Goal: Task Accomplishment & Management: Complete application form

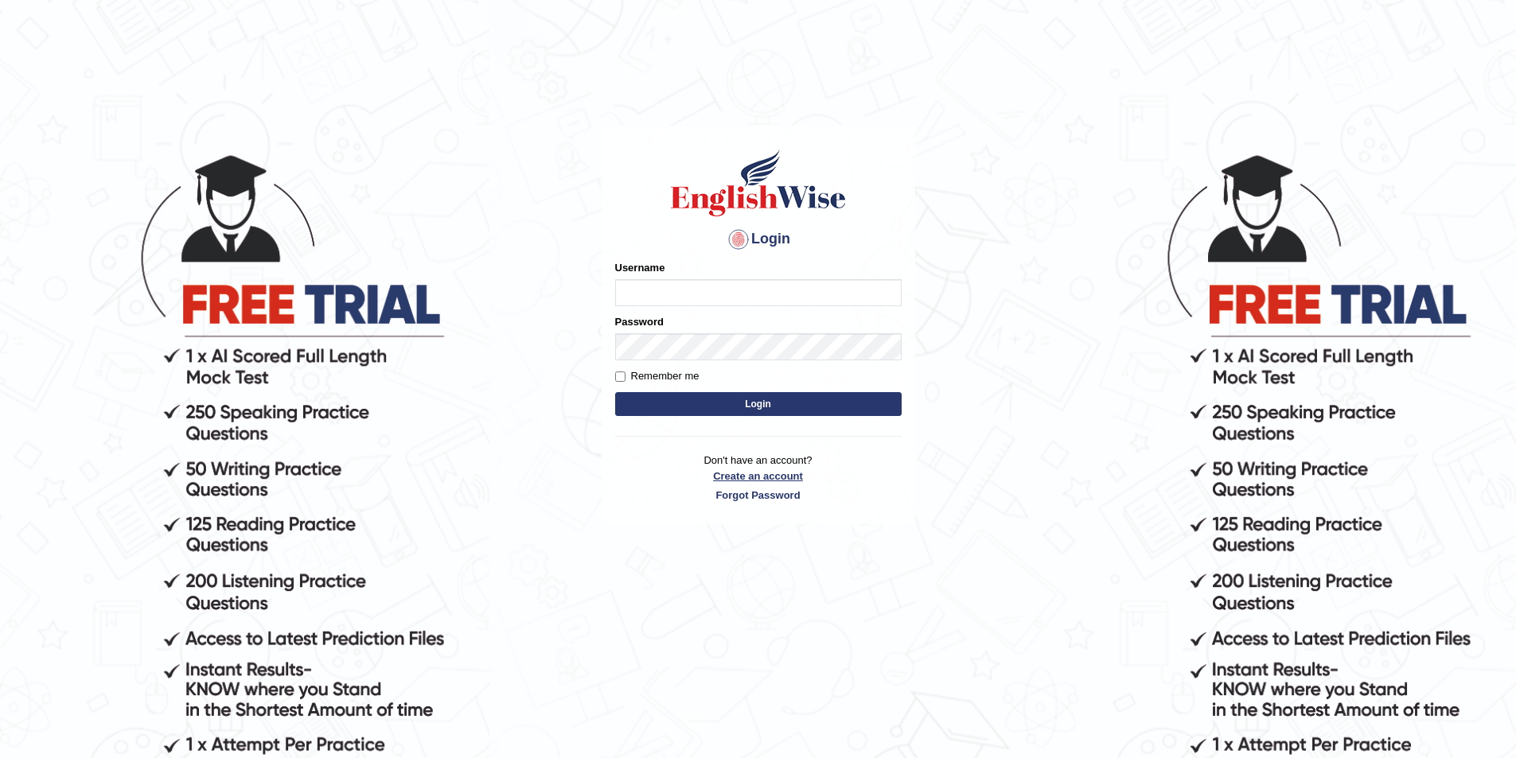
click at [751, 477] on link "Create an account" at bounding box center [758, 476] width 286 height 15
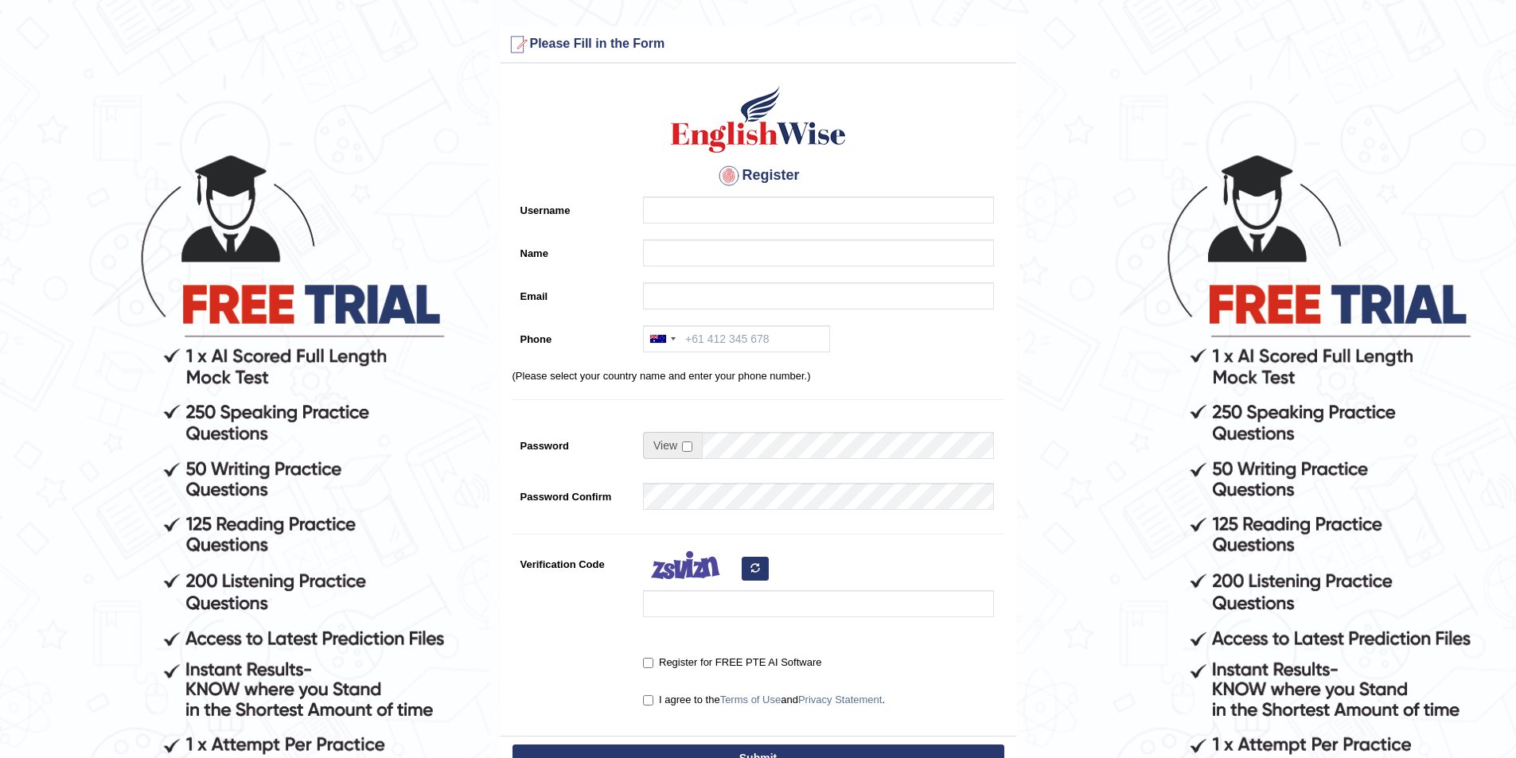
click at [648, 249] on input "Name" at bounding box center [818, 252] width 351 height 27
type input "[PERSON_NAME]"
click at [666, 218] on input "Username" at bounding box center [818, 210] width 351 height 27
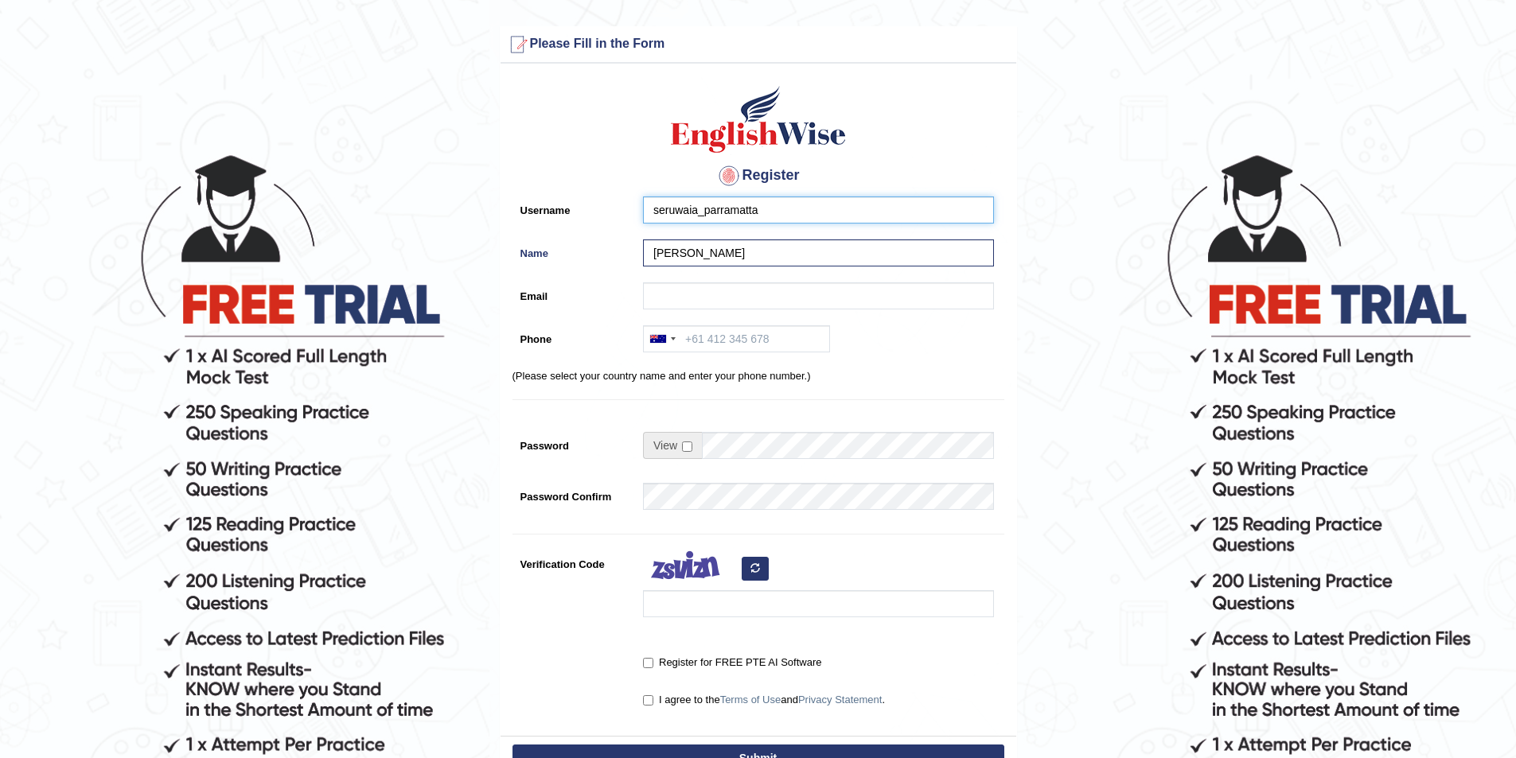
type input "seruwaia_parramatta"
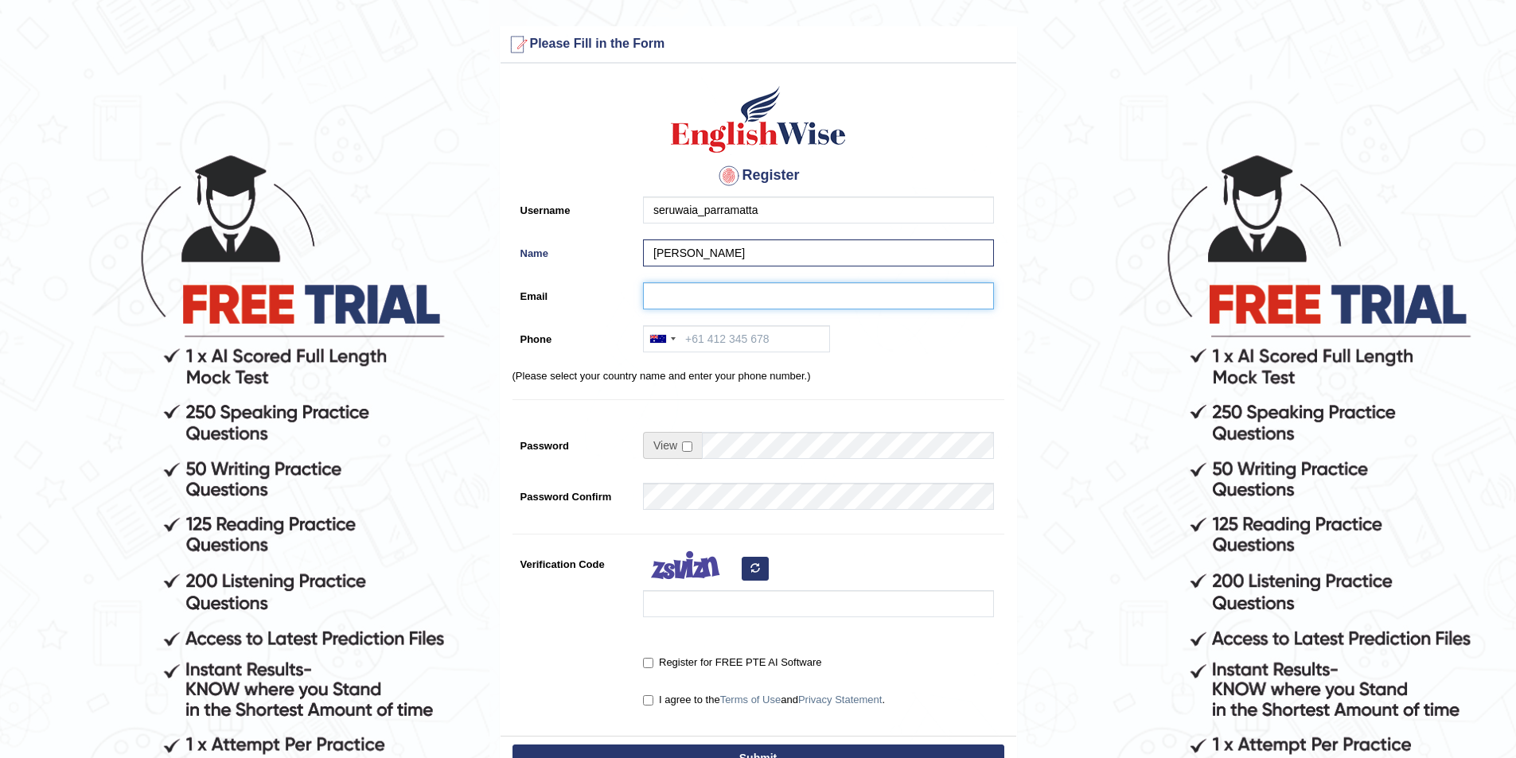
click at [672, 292] on input "Email" at bounding box center [818, 295] width 351 height 27
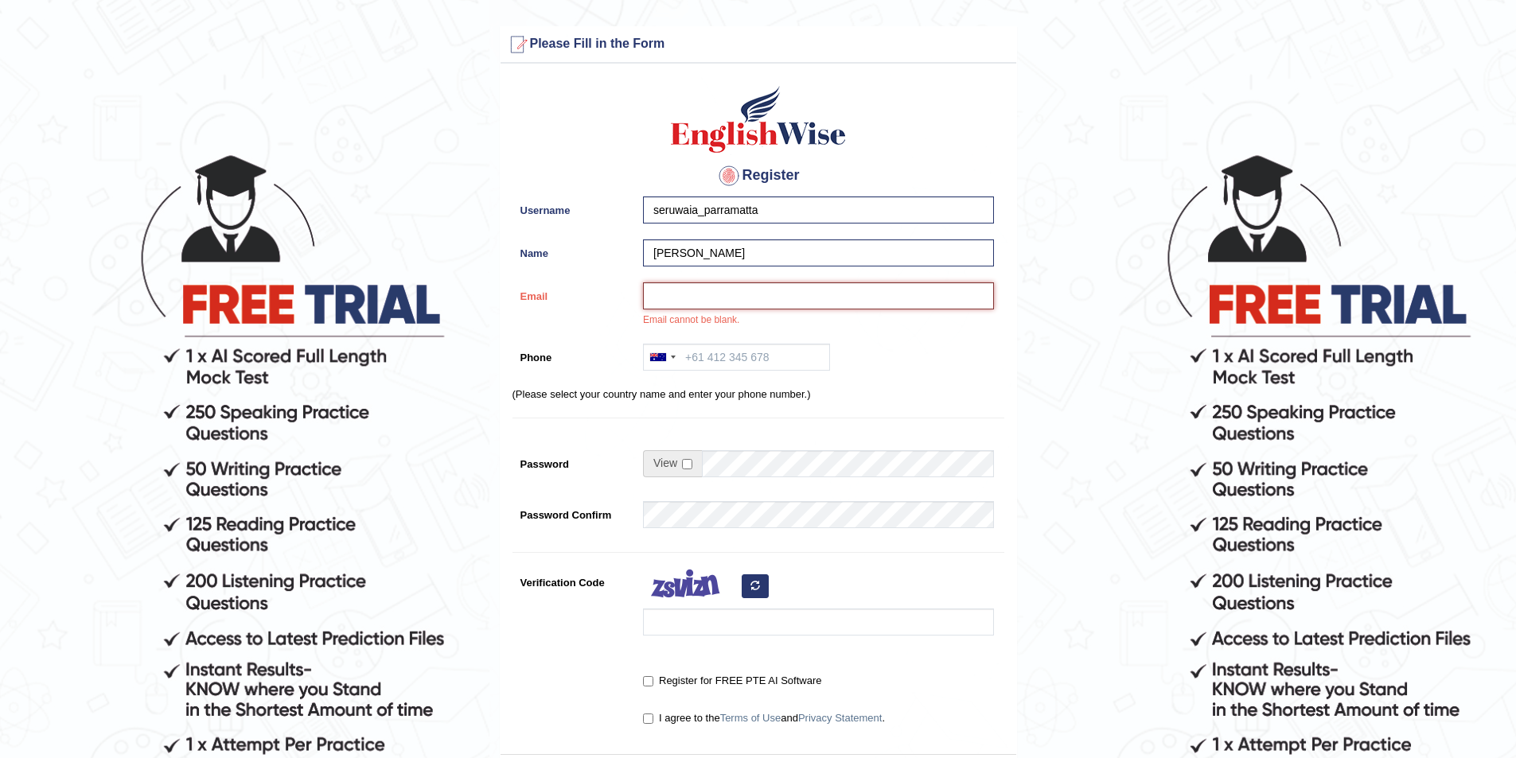
paste input "vakalakoviseruwaia@gmail.com"
type input "vakalakoviseruwaia@gmail.com"
click at [734, 359] on input "Phone" at bounding box center [736, 357] width 187 height 27
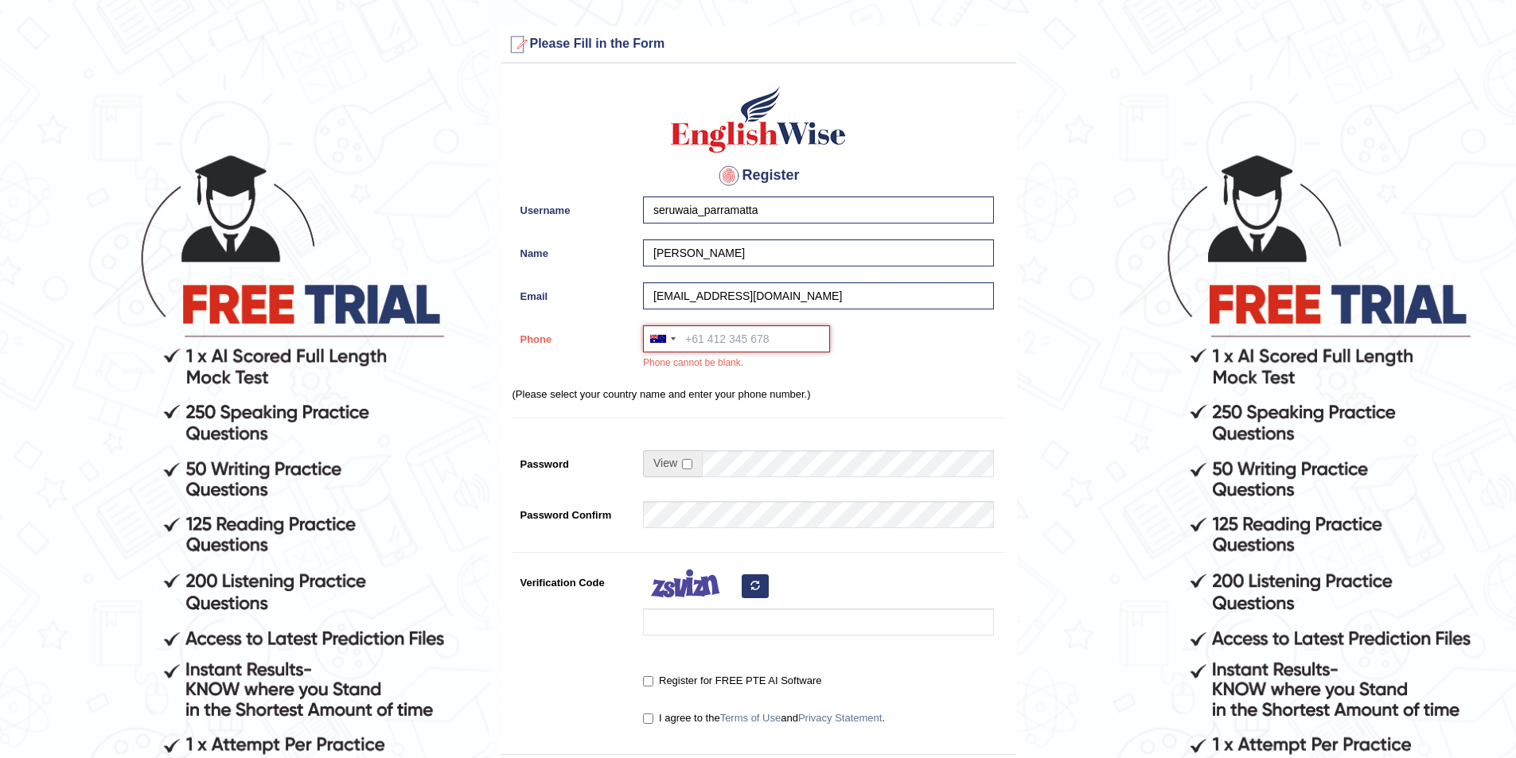
paste input "0482 629 863"
type input "0482 629 863"
click at [691, 461] on input "checkbox" at bounding box center [687, 464] width 10 height 10
checkbox input "true"
click at [732, 458] on input "Password" at bounding box center [848, 463] width 292 height 27
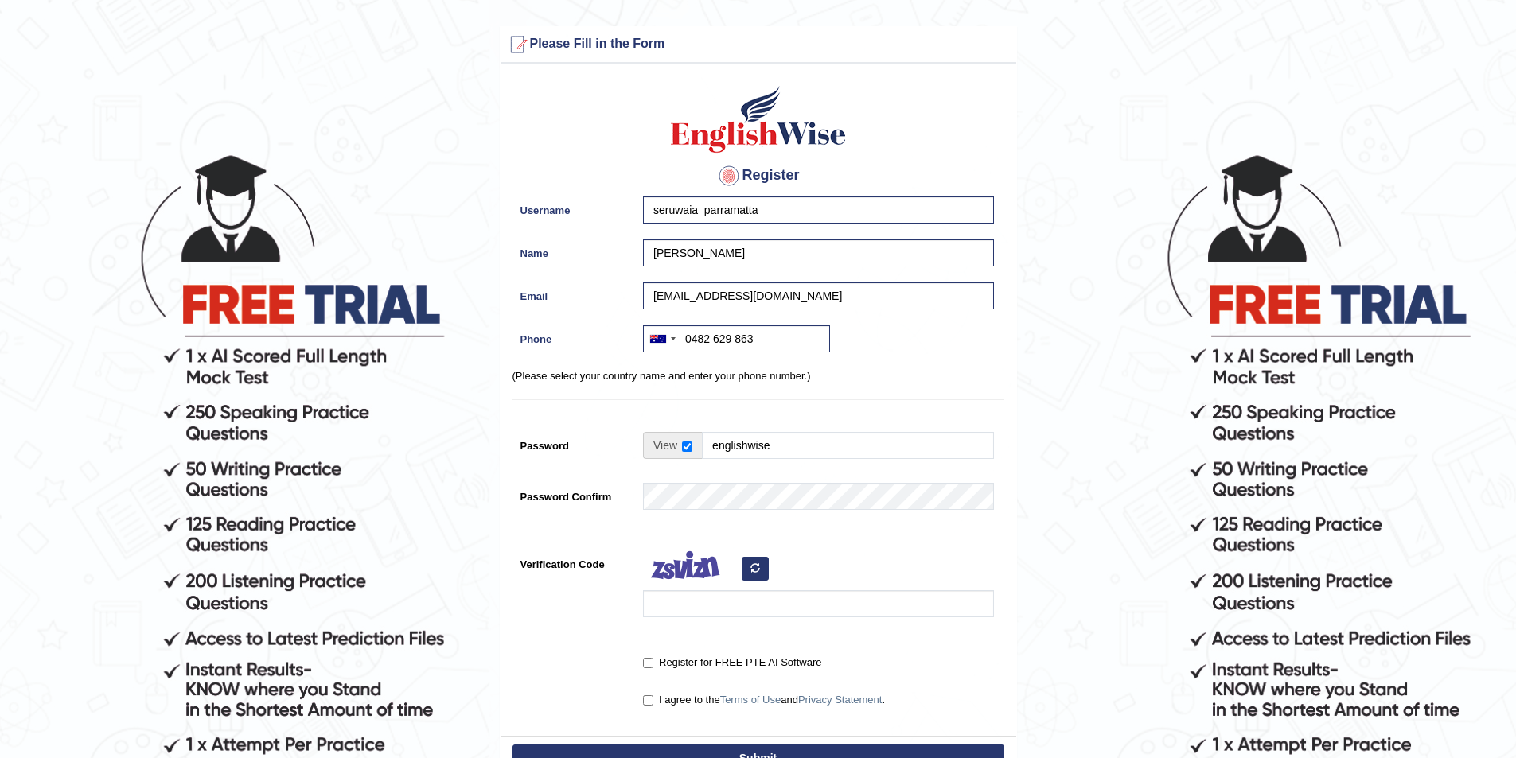
type input "englishwise"
click at [674, 598] on input "Verification Code" at bounding box center [818, 603] width 351 height 27
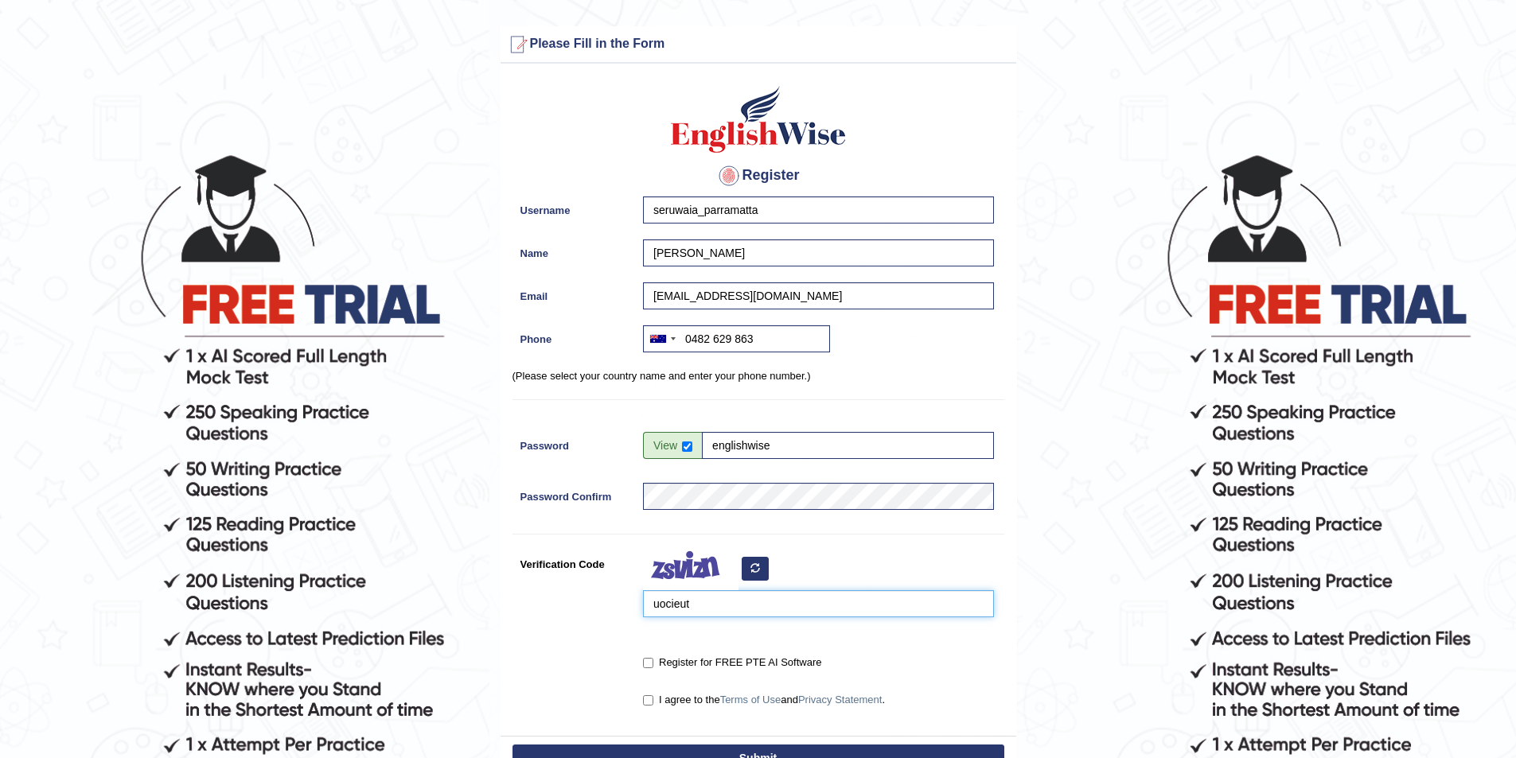
type input "uocieut"
click at [652, 660] on input "Register for FREE PTE AI Software" at bounding box center [648, 663] width 10 height 10
checkbox input "true"
click at [652, 696] on input "I agree to the Terms of Use and Privacy Statement ." at bounding box center [648, 700] width 10 height 10
checkbox input "true"
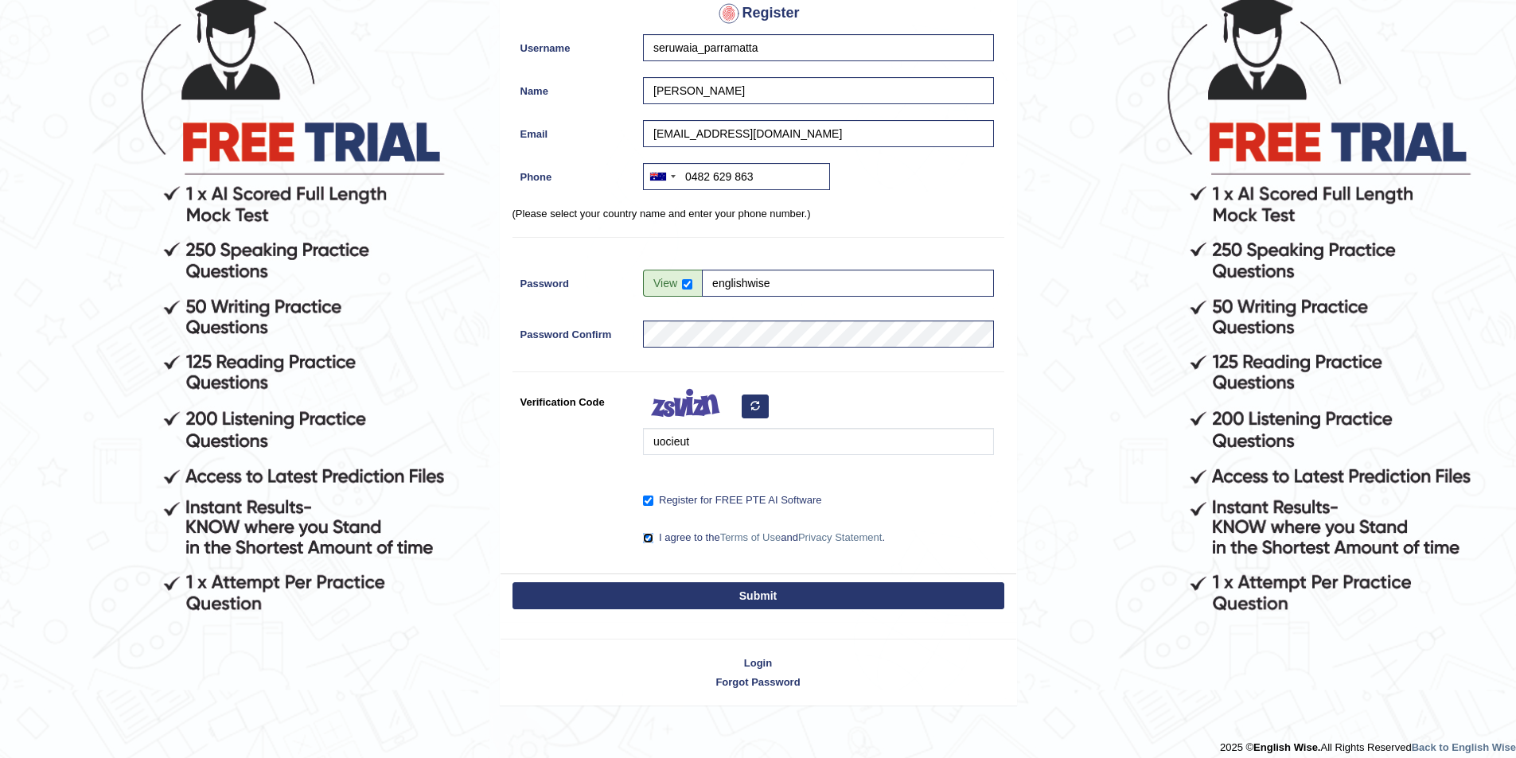
scroll to position [175, 0]
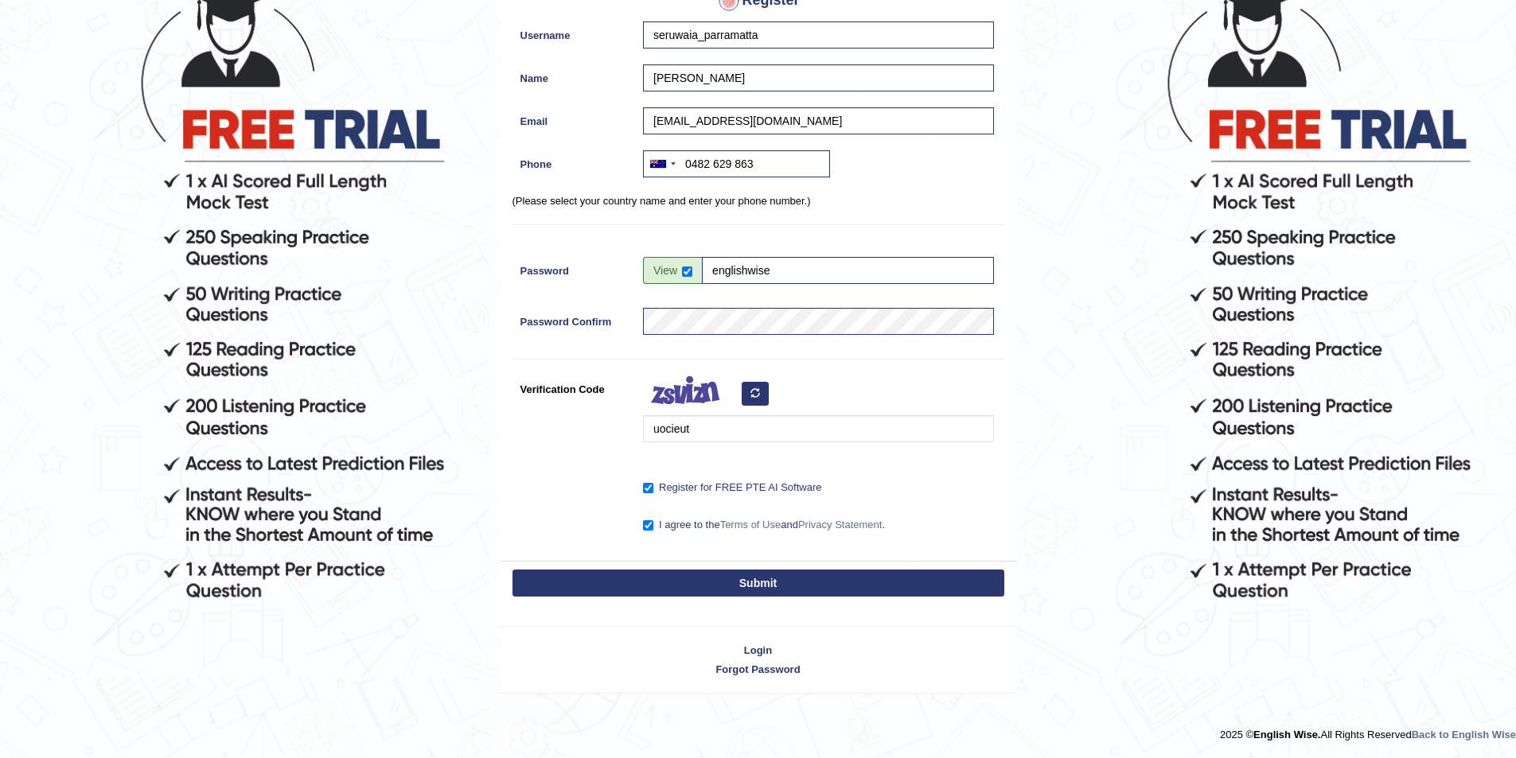
click at [824, 577] on button "Submit" at bounding box center [758, 583] width 492 height 27
type input "+61482629863"
